Goal: Check status

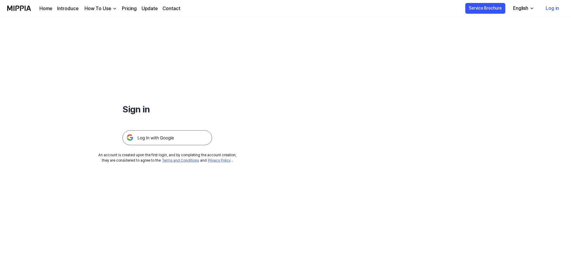
click at [42, 7] on link "Home" at bounding box center [45, 8] width 13 height 7
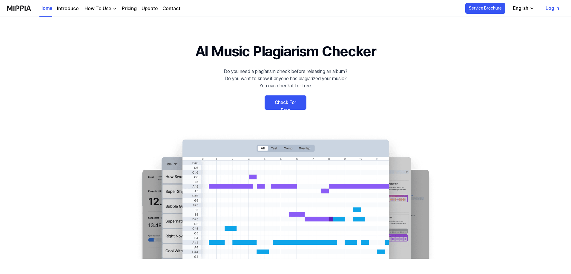
click at [290, 103] on link "Check For Free" at bounding box center [285, 102] width 42 height 14
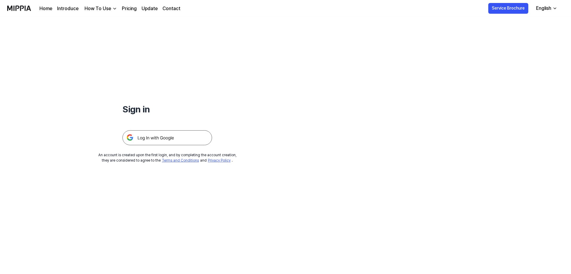
click at [153, 137] on img at bounding box center [167, 137] width 90 height 15
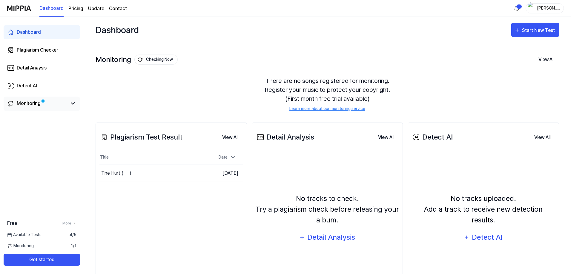
click at [30, 104] on div "Monitoring" at bounding box center [29, 103] width 24 height 7
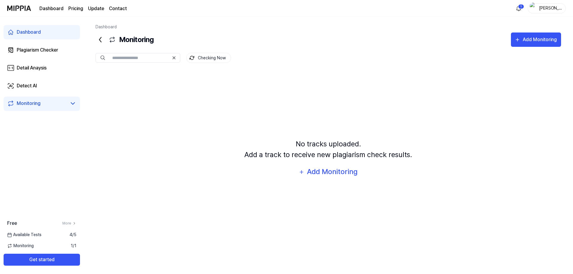
click at [30, 29] on div "Dashboard" at bounding box center [29, 32] width 24 height 7
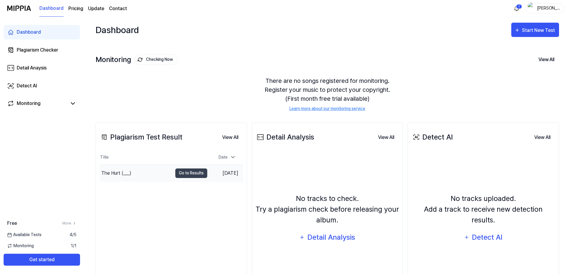
click at [115, 172] on div "The Hurt (___)" at bounding box center [116, 173] width 30 height 7
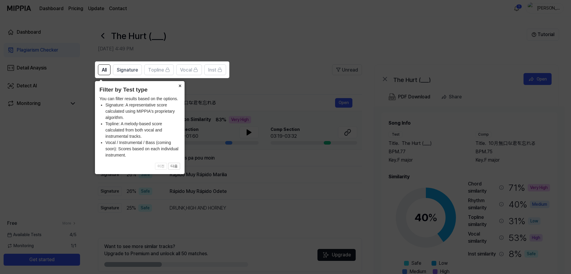
click at [179, 85] on button "×" at bounding box center [180, 85] width 10 height 8
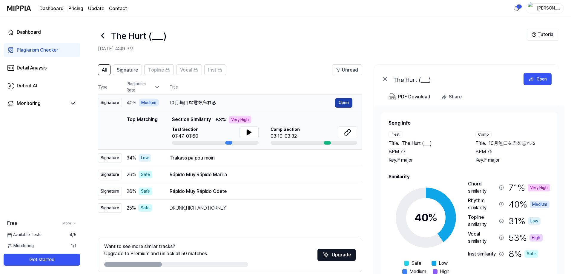
click at [346, 104] on button "Open" at bounding box center [343, 103] width 17 height 10
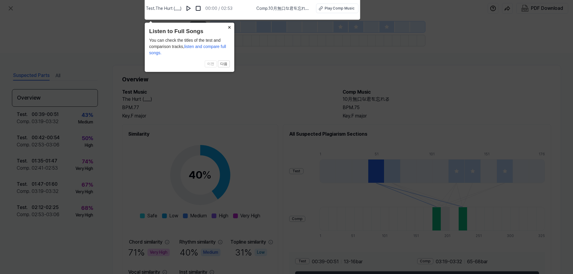
click at [230, 28] on button "×" at bounding box center [230, 27] width 10 height 8
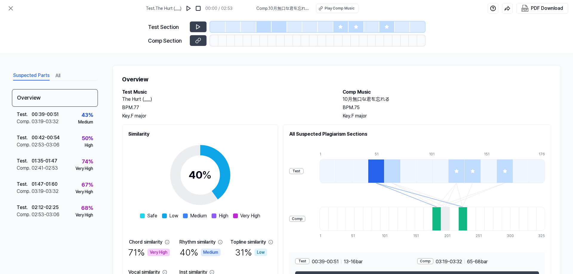
click at [342, 27] on icon at bounding box center [341, 27] width 4 height 4
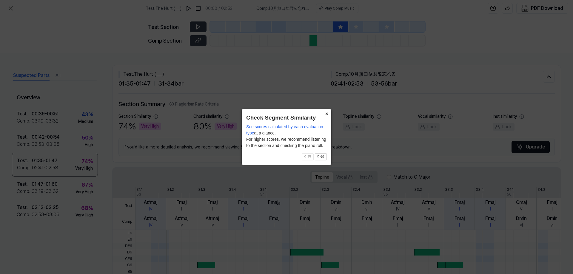
click at [327, 114] on button "×" at bounding box center [327, 113] width 10 height 8
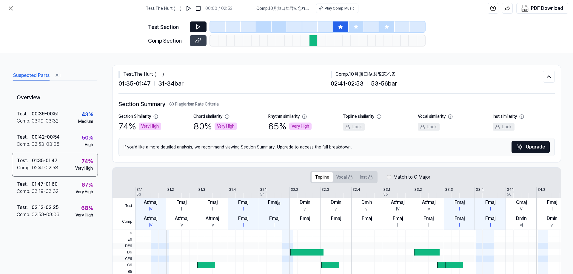
click at [196, 26] on icon at bounding box center [198, 27] width 4 height 4
click at [199, 27] on icon at bounding box center [199, 27] width 1 height 4
click at [200, 40] on icon at bounding box center [198, 41] width 6 height 6
